Goal: Task Accomplishment & Management: Complete application form

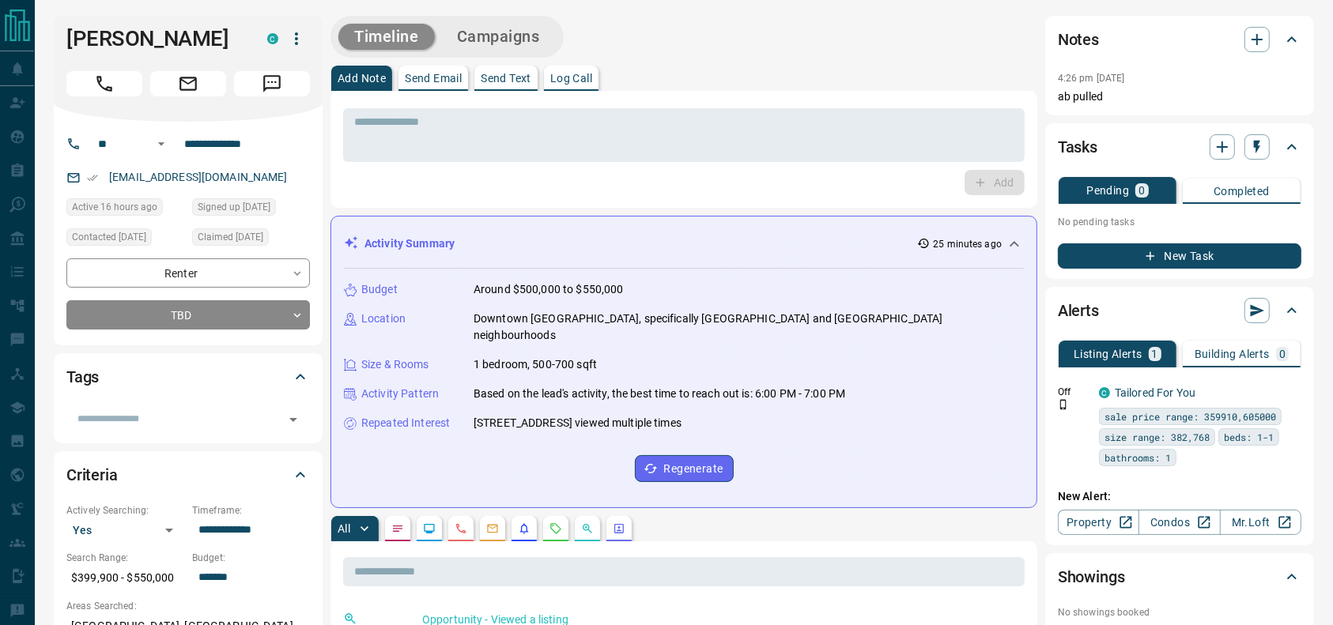
click at [105, 86] on icon "Call" at bounding box center [104, 84] width 21 height 21
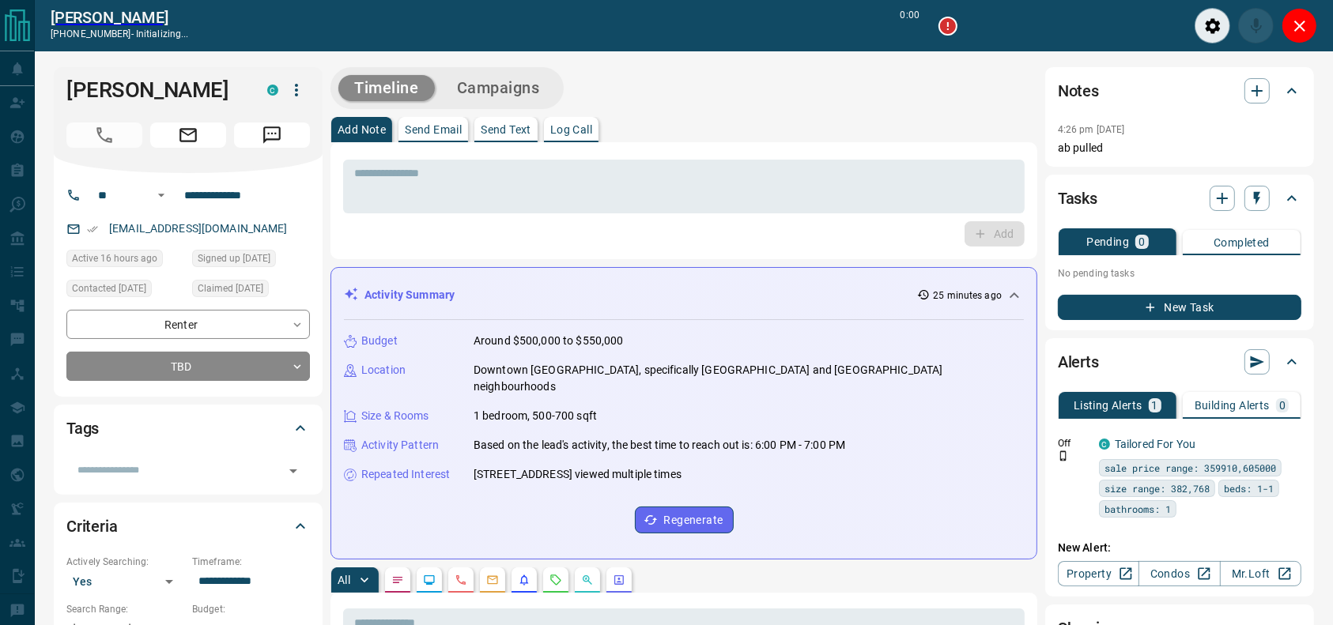
type input "*******"
click at [791, 100] on div "Timeline Campaigns" at bounding box center [683, 88] width 707 height 42
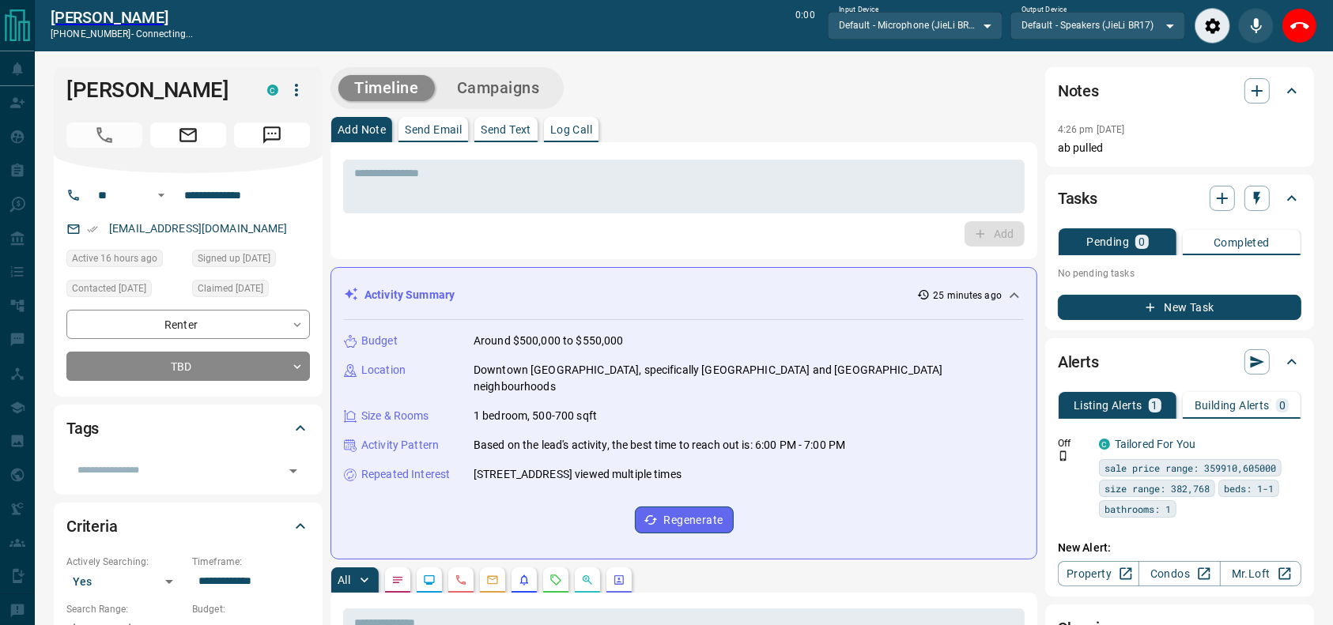
click at [791, 100] on div "Timeline Campaigns" at bounding box center [683, 88] width 707 height 42
click at [834, 117] on div "Add Note Send Email Send Text Log Call" at bounding box center [683, 129] width 707 height 25
click at [866, 130] on div "Add Note Send Email Send Text Log Call" at bounding box center [683, 129] width 707 height 25
click at [902, 134] on div "Add Note Send Email Send Text Log Call" at bounding box center [683, 129] width 707 height 25
click at [646, 170] on textarea at bounding box center [683, 187] width 659 height 40
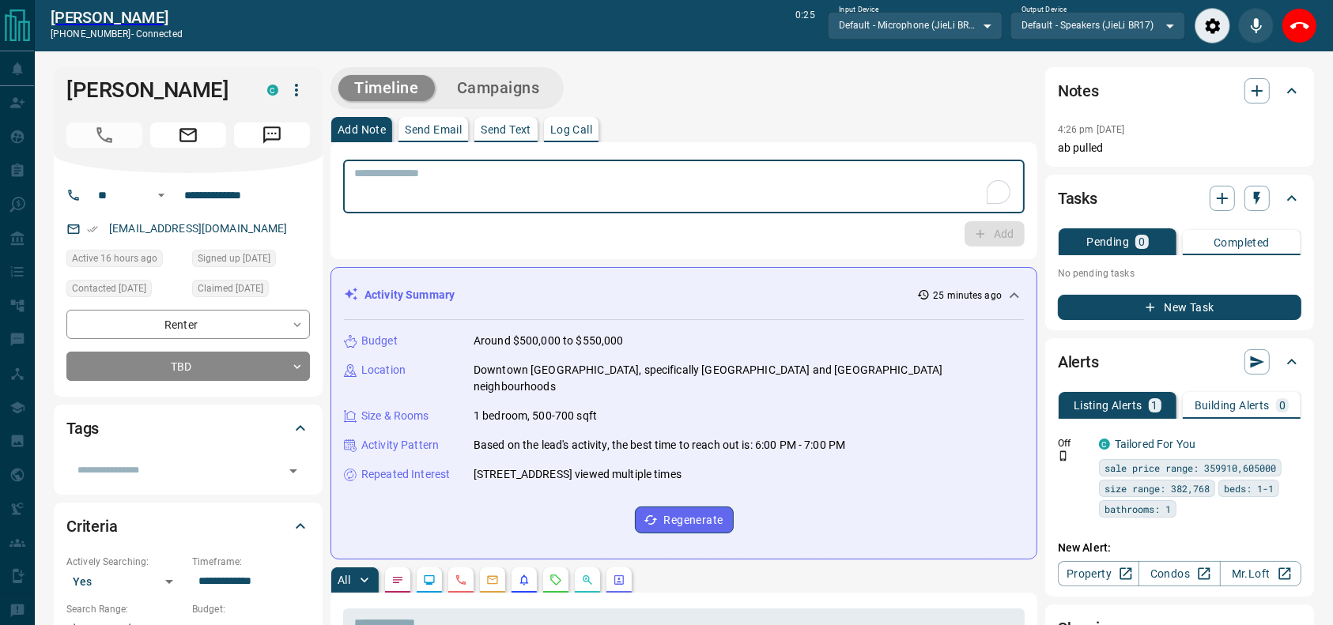
click at [713, 99] on div "Timeline Campaigns" at bounding box center [683, 88] width 707 height 42
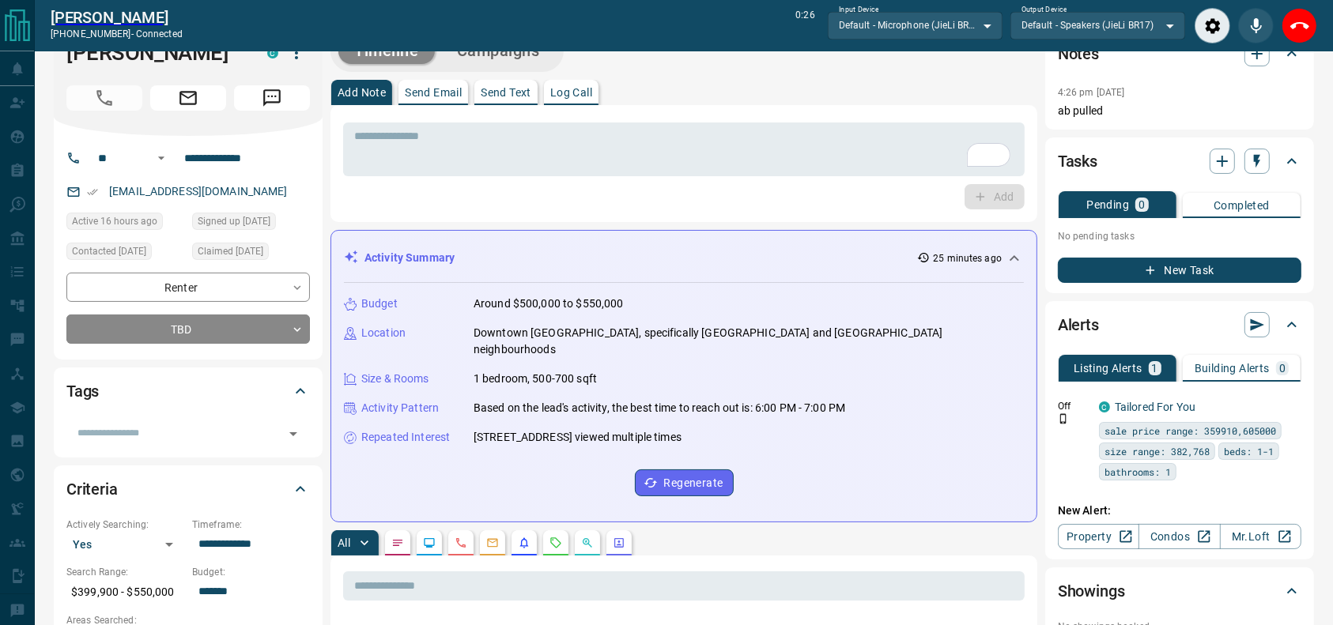
scroll to position [42, 0]
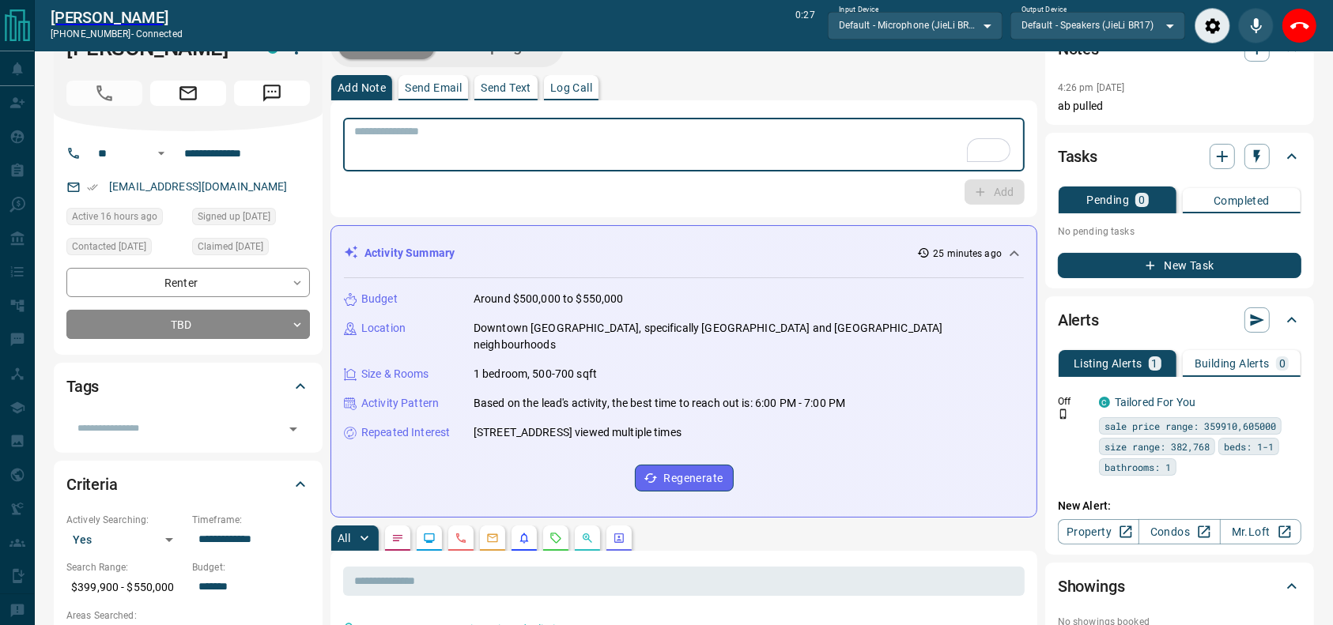
click at [618, 147] on textarea "To enrich screen reader interactions, please activate Accessibility in Grammarl…" at bounding box center [683, 145] width 659 height 40
click at [663, 109] on div "* ​ Add" at bounding box center [683, 158] width 707 height 117
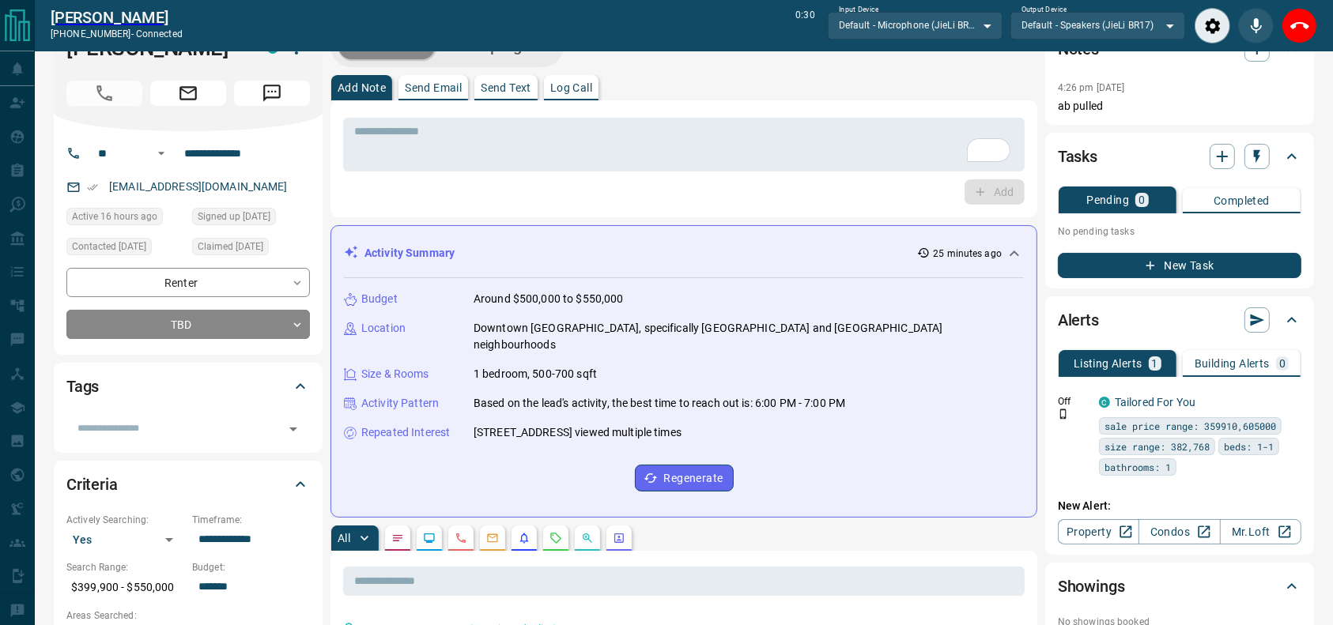
click at [663, 106] on div "* ​ Add" at bounding box center [683, 158] width 707 height 117
click at [662, 92] on div "Add Note Send Email Send Text Log Call" at bounding box center [683, 87] width 707 height 25
click at [634, 118] on div "* ​" at bounding box center [683, 145] width 681 height 54
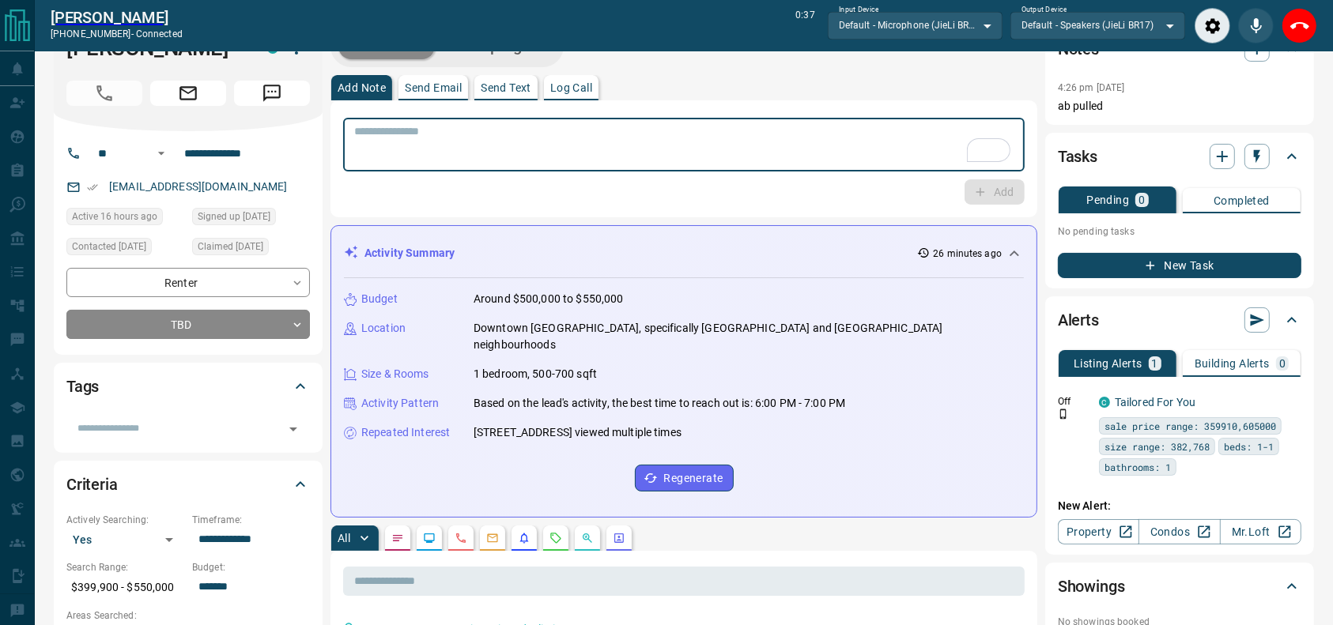
click at [625, 130] on textarea "To enrich screen reader interactions, please activate Accessibility in Grammarl…" at bounding box center [683, 145] width 659 height 40
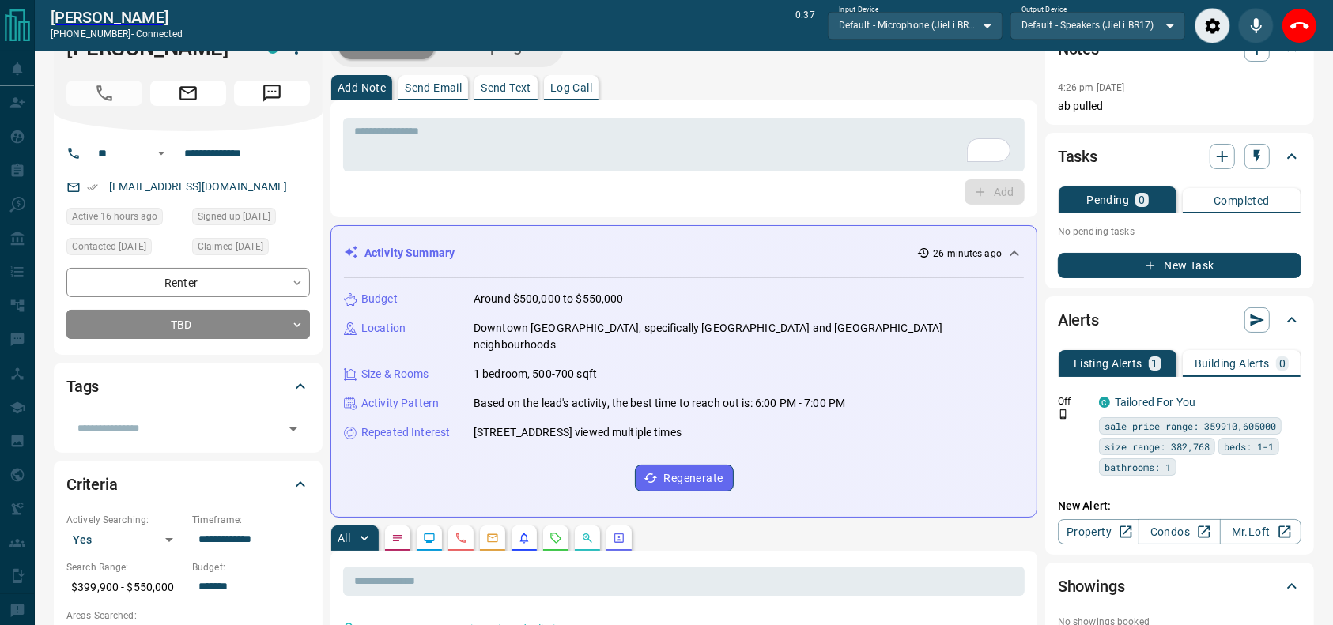
click at [651, 101] on div "* ​ Add" at bounding box center [683, 158] width 707 height 117
click at [628, 126] on textarea "To enrich screen reader interactions, please activate Accessibility in Grammarl…" at bounding box center [683, 145] width 659 height 40
click at [649, 65] on div "Timeline Campaigns" at bounding box center [683, 46] width 707 height 42
click at [703, 89] on div "Add Note Send Email Send Text Log Call" at bounding box center [683, 87] width 707 height 25
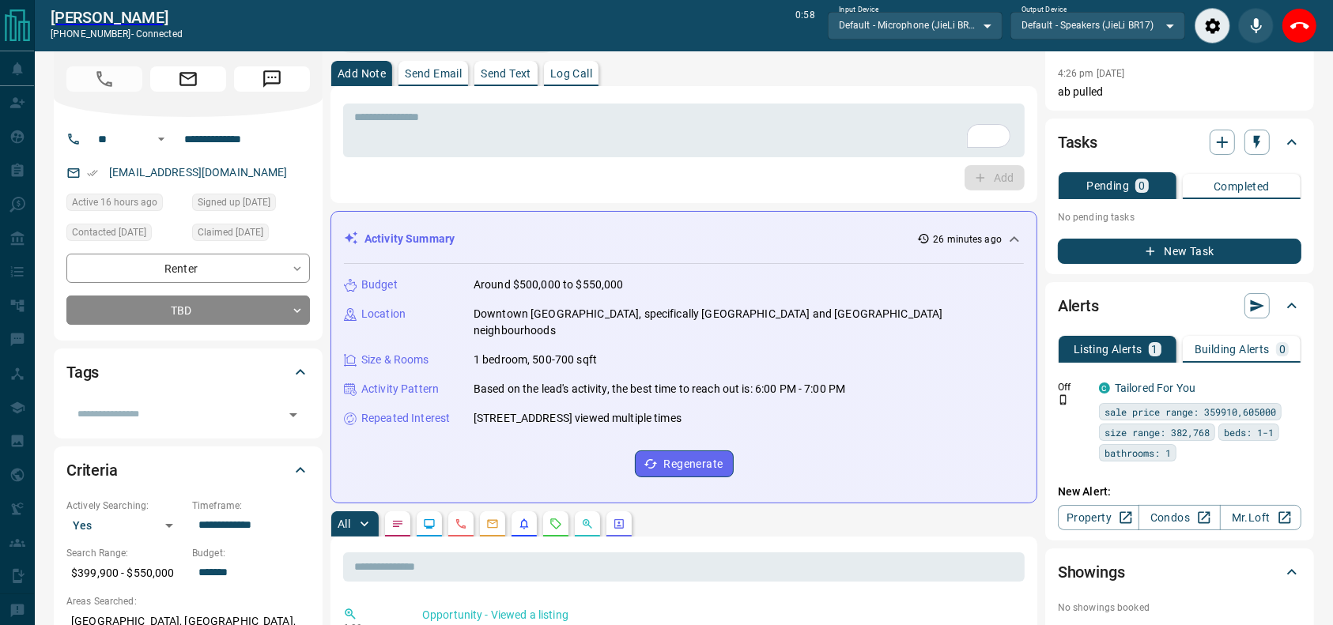
scroll to position [0, 0]
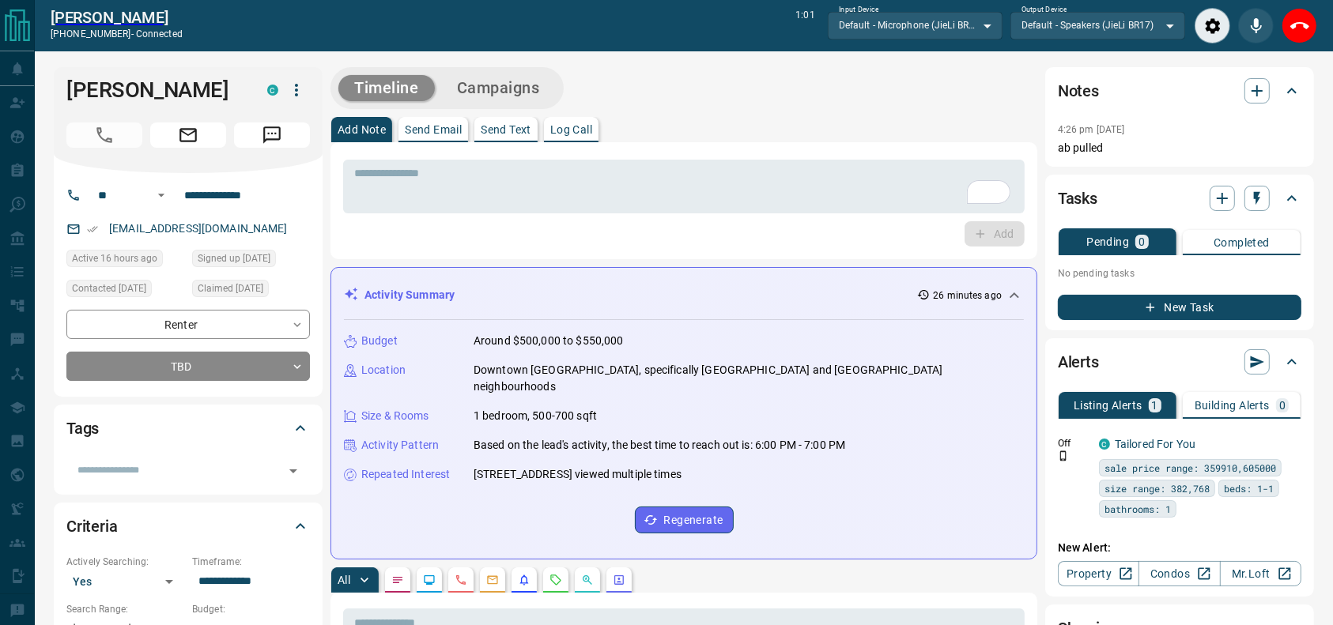
click at [708, 90] on div "Timeline Campaigns" at bounding box center [683, 88] width 707 height 42
click at [764, 139] on div "Add Note Send Email Send Text Log Call" at bounding box center [683, 129] width 707 height 25
click at [1295, 40] on button "End Call" at bounding box center [1300, 26] width 36 height 36
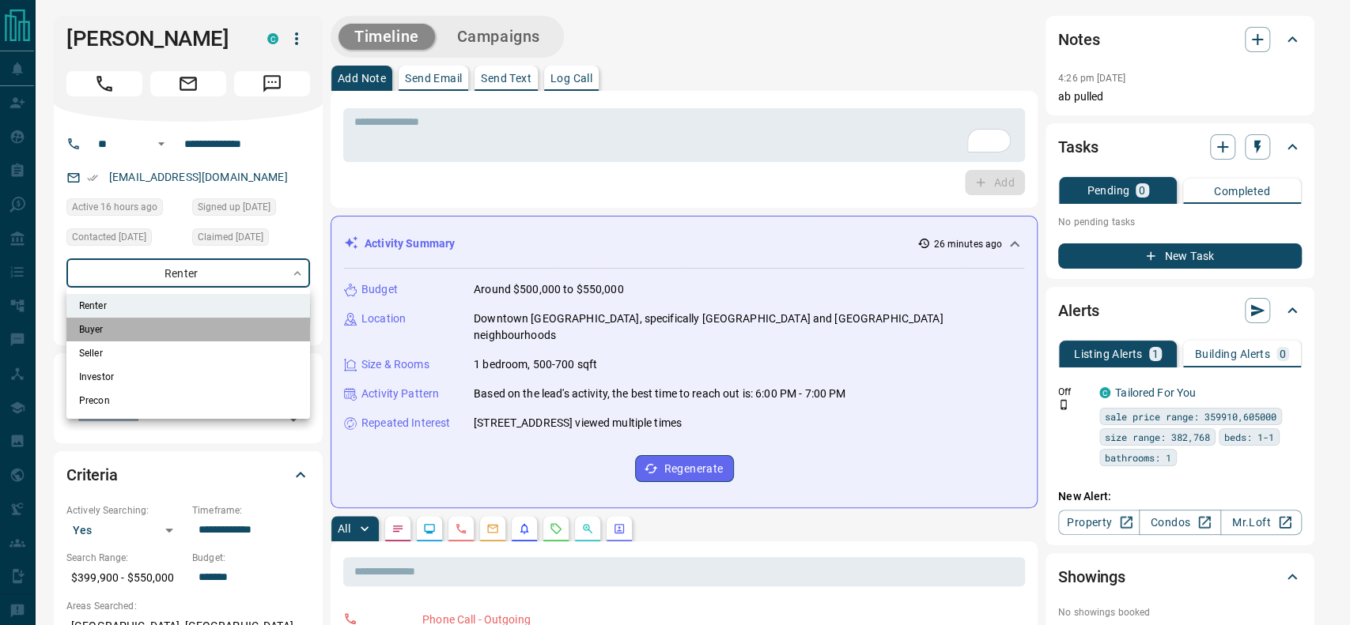
click at [206, 331] on li "Buyer" at bounding box center [188, 330] width 244 height 24
type input "**********"
click at [462, 251] on div at bounding box center [675, 312] width 1350 height 625
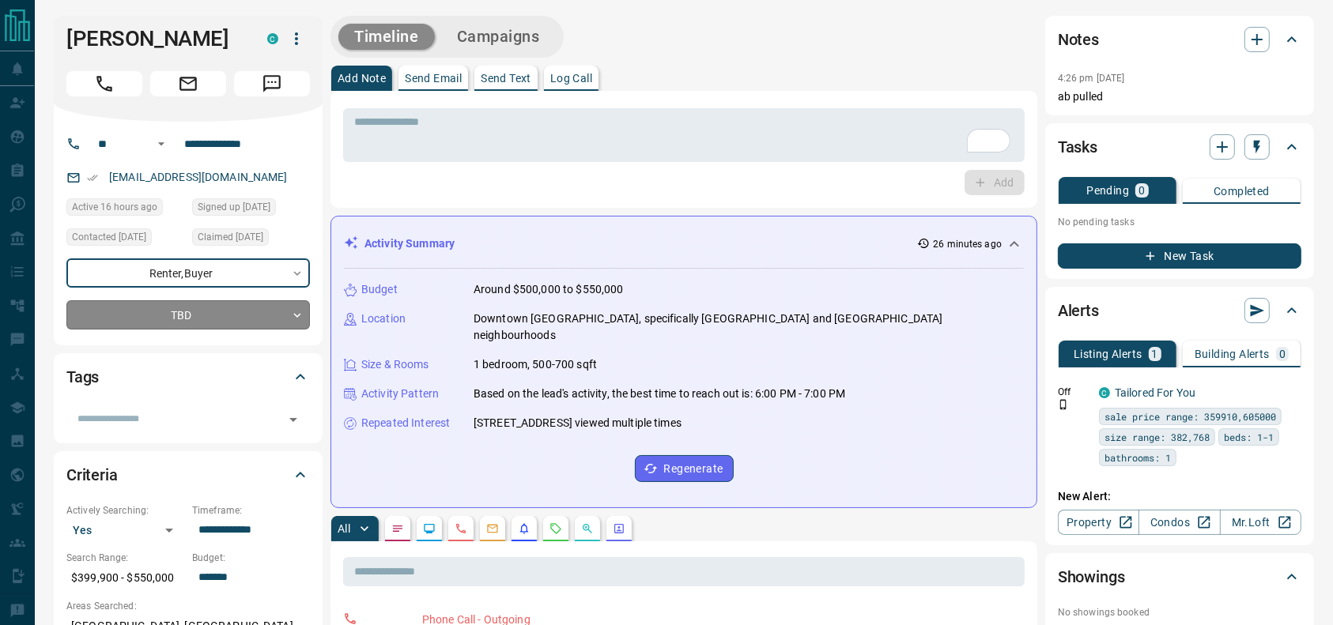
click at [239, 324] on div "TBD" at bounding box center [188, 314] width 244 height 29
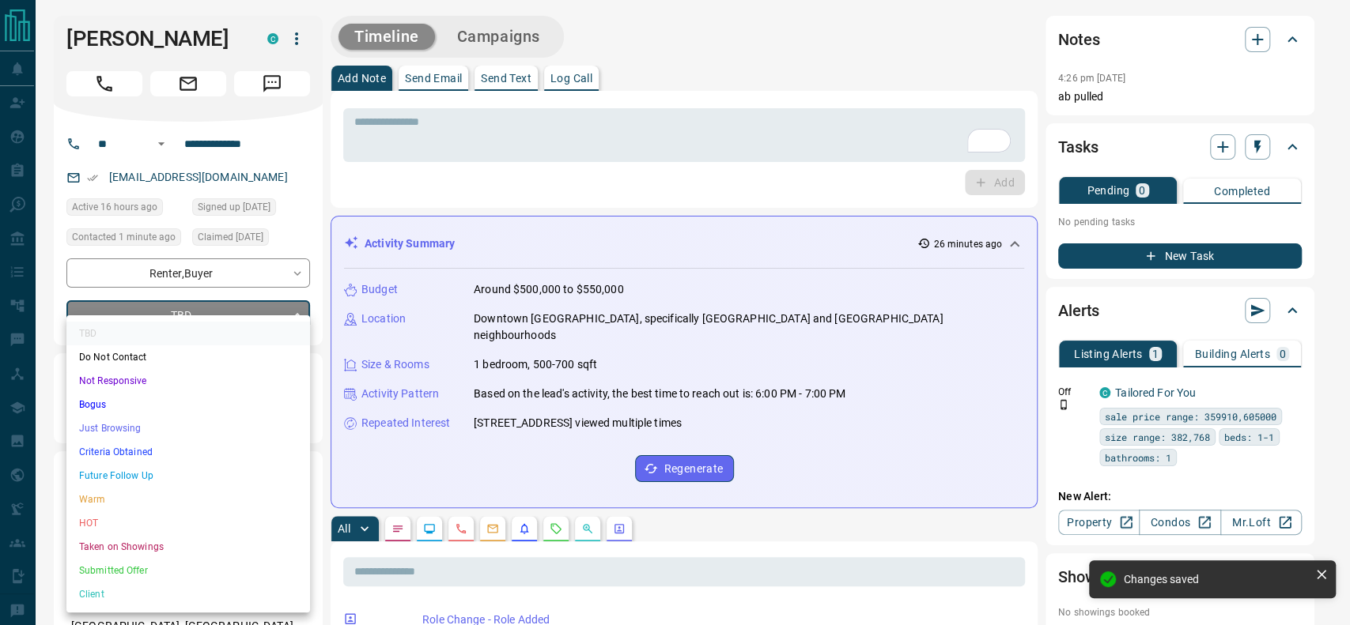
click at [119, 469] on li "Future Follow Up" at bounding box center [188, 476] width 244 height 24
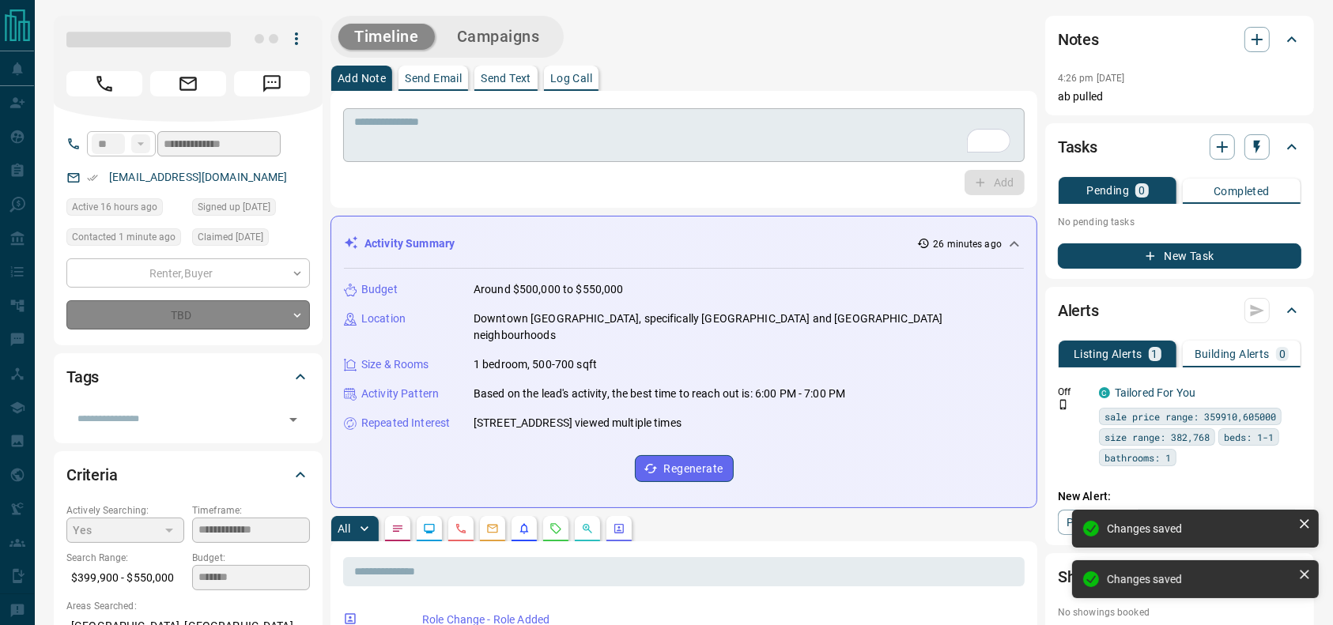
click at [381, 113] on div "* ​" at bounding box center [683, 135] width 681 height 54
type input "*"
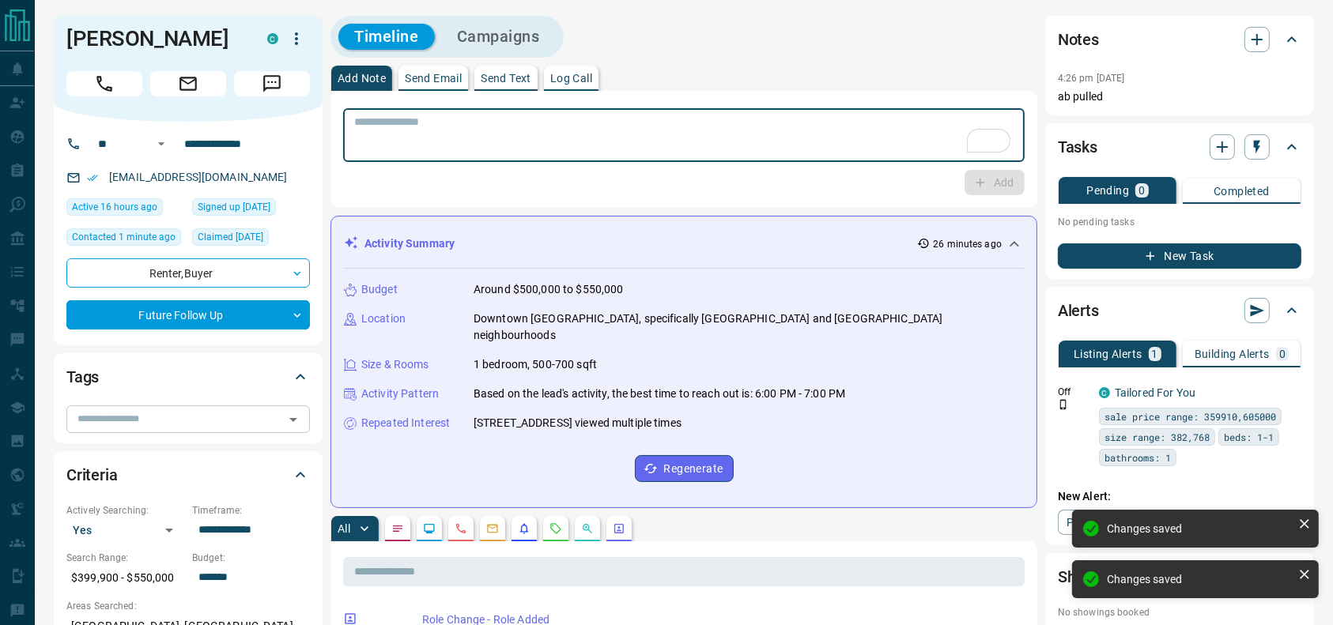
click at [199, 421] on input "text" at bounding box center [175, 418] width 208 height 17
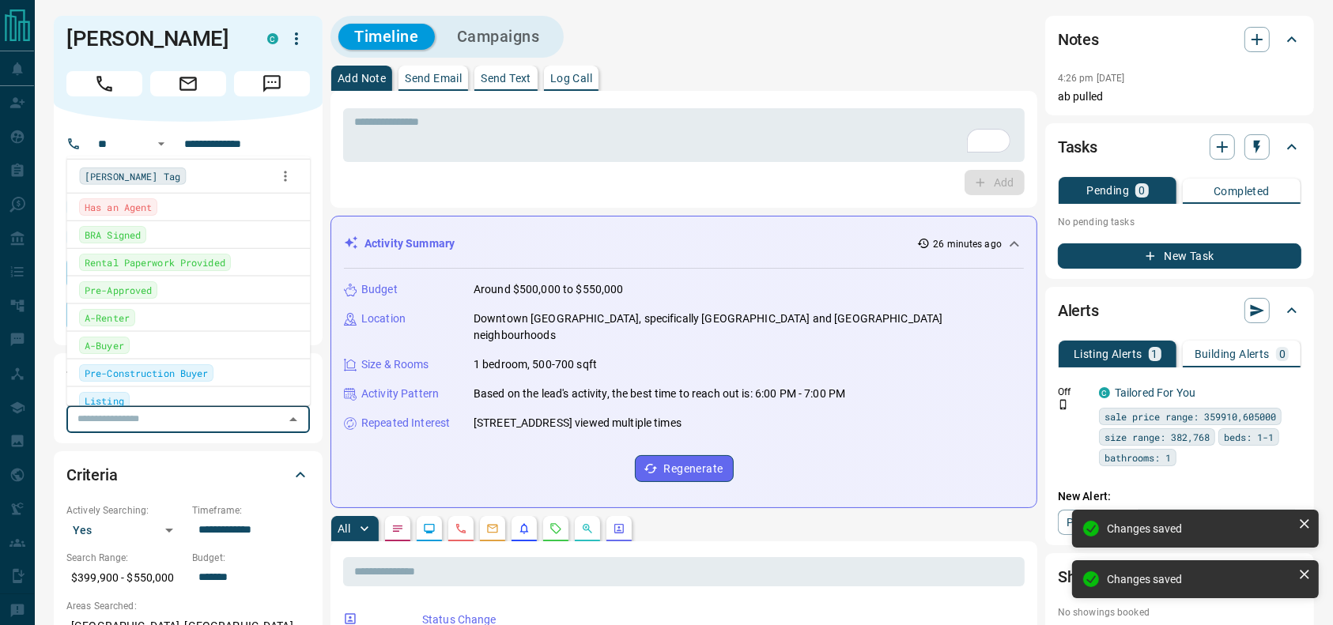
scroll to position [282, 0]
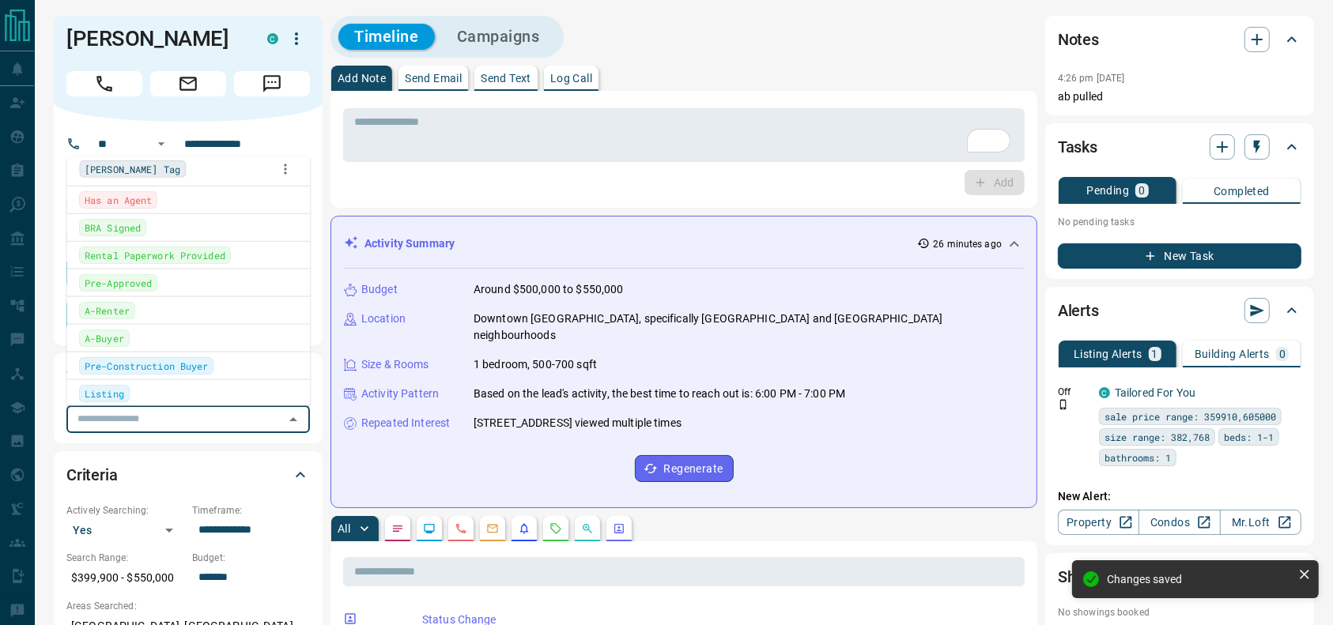
click at [125, 207] on li "Has an Agent" at bounding box center [188, 199] width 244 height 27
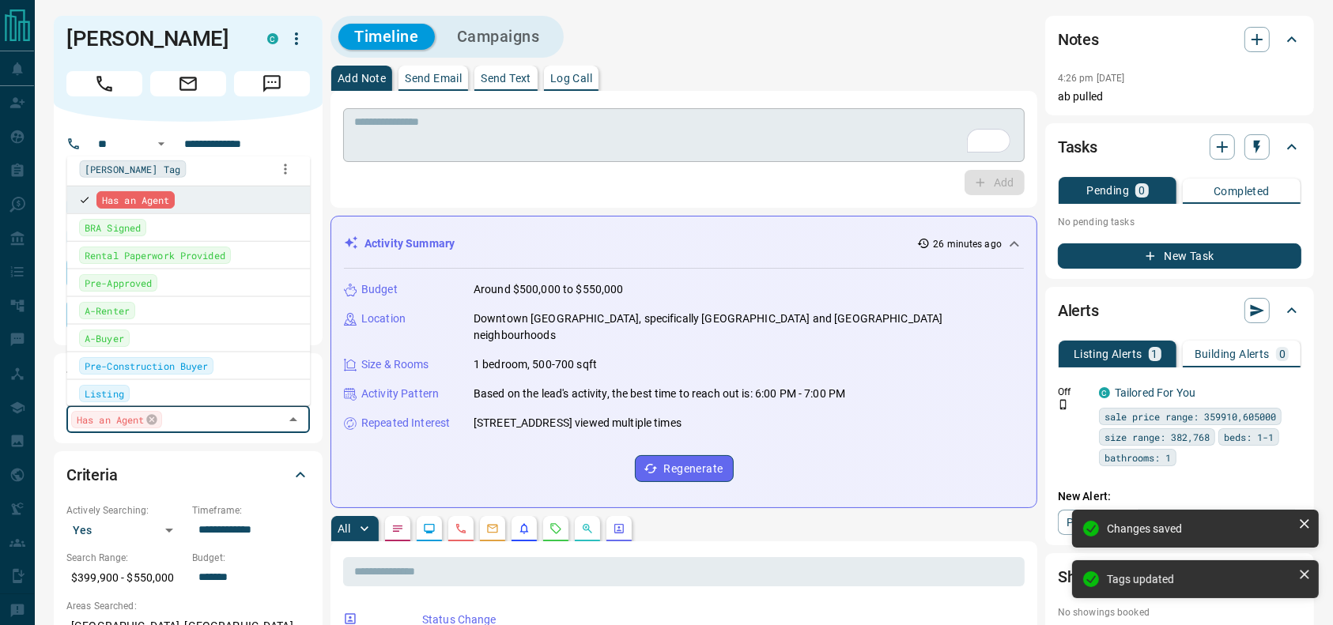
click at [380, 155] on div "* ​" at bounding box center [683, 135] width 681 height 54
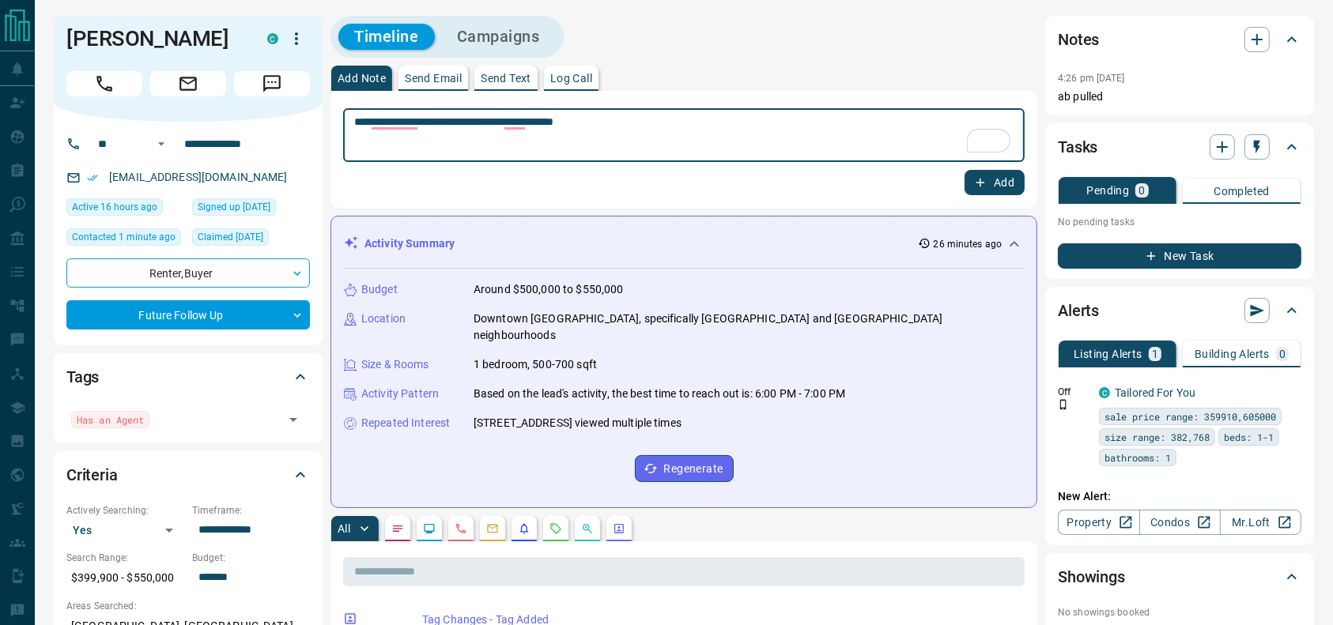
type textarea "**********"
click at [972, 191] on button "Add" at bounding box center [995, 182] width 60 height 25
